Goal: Transaction & Acquisition: Purchase product/service

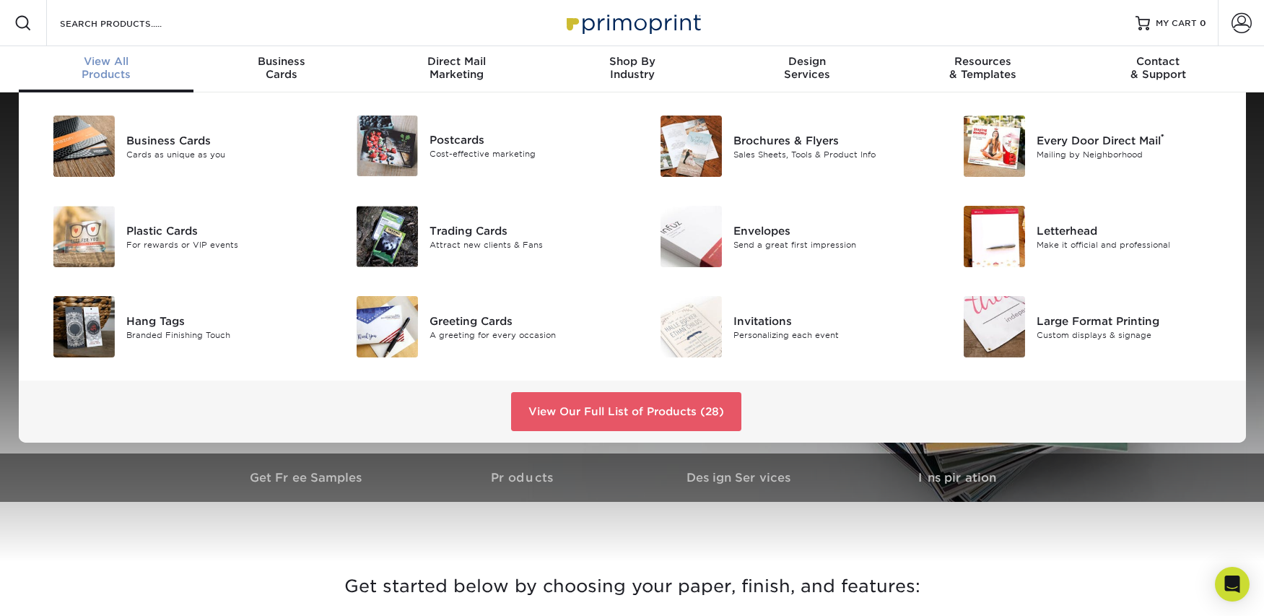
click at [113, 68] on div "View All Products" at bounding box center [106, 68] width 175 height 26
click at [472, 234] on div "Trading Cards" at bounding box center [525, 230] width 191 height 16
